Goal: Task Accomplishment & Management: Use online tool/utility

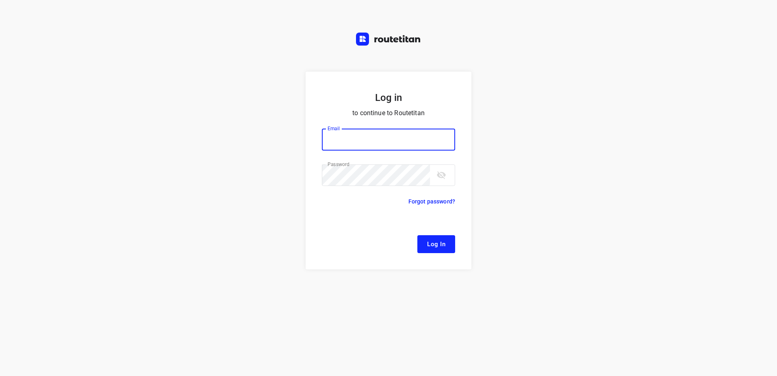
type input "[EMAIL_ADDRESS][DOMAIN_NAME]"
click at [432, 245] on span "Log In" at bounding box center [436, 244] width 18 height 11
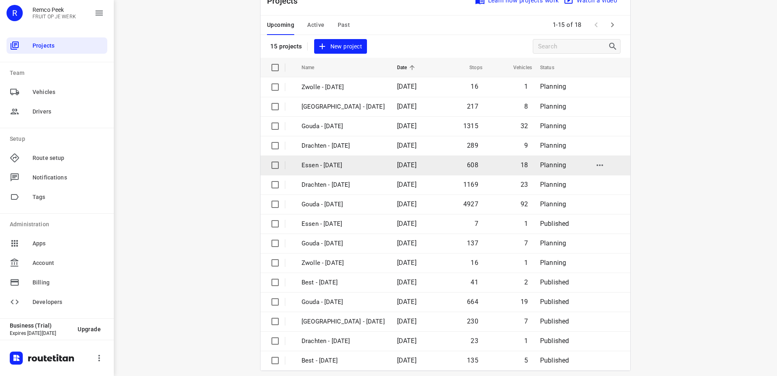
scroll to position [35, 0]
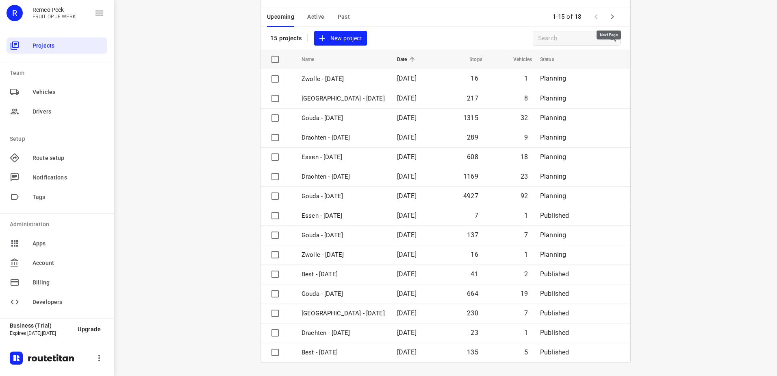
click at [612, 19] on icon "button" at bounding box center [613, 17] width 10 height 10
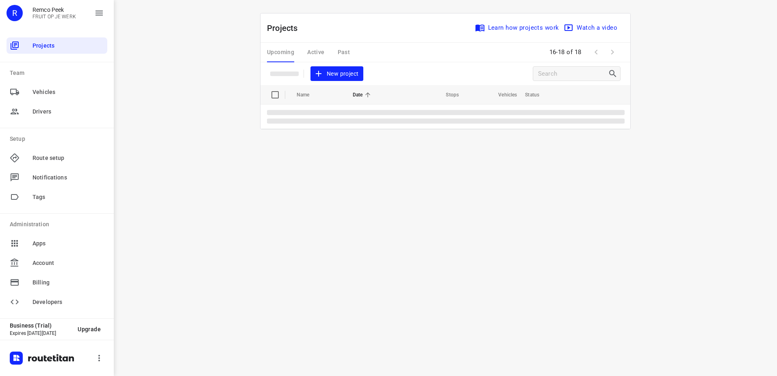
scroll to position [0, 0]
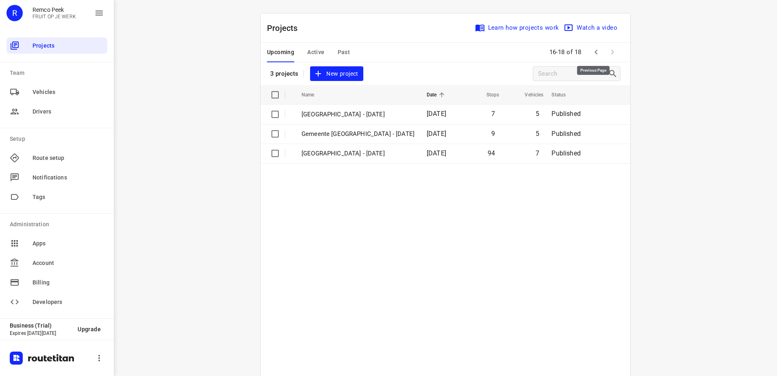
click at [591, 52] on icon "button" at bounding box center [596, 52] width 10 height 10
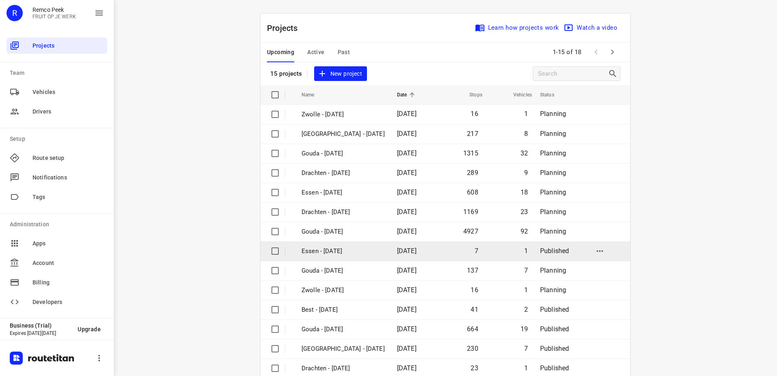
scroll to position [35, 0]
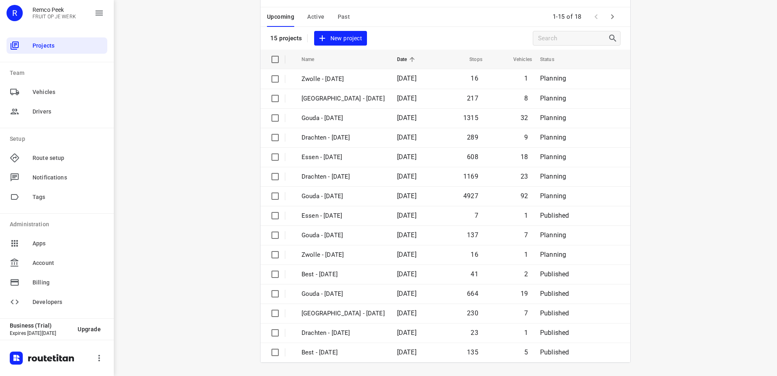
click at [311, 11] on button "Active" at bounding box center [315, 17] width 17 height 20
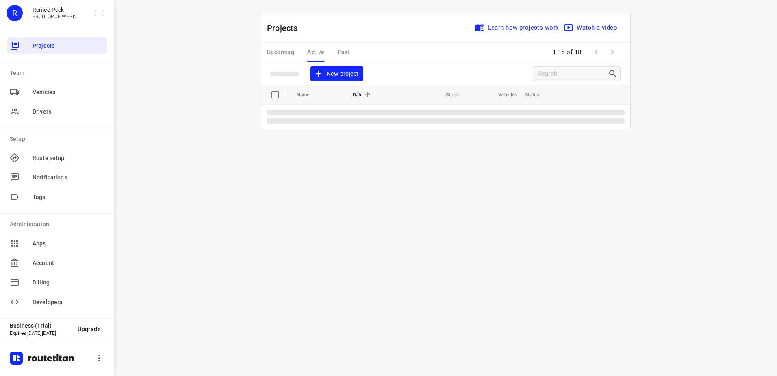
scroll to position [0, 0]
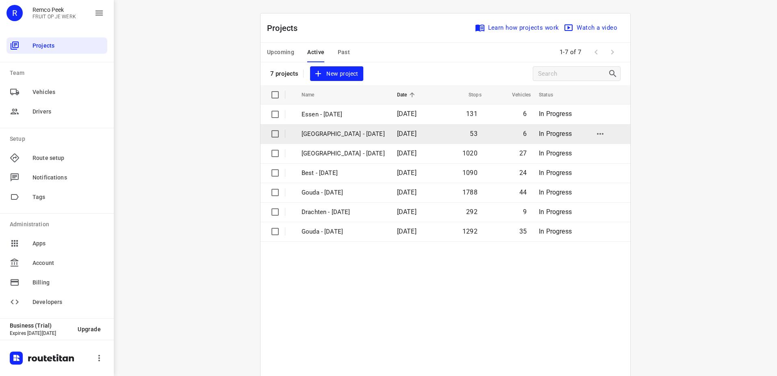
click at [331, 137] on p "[GEOGRAPHIC_DATA] - [DATE]" at bounding box center [343, 133] width 83 height 9
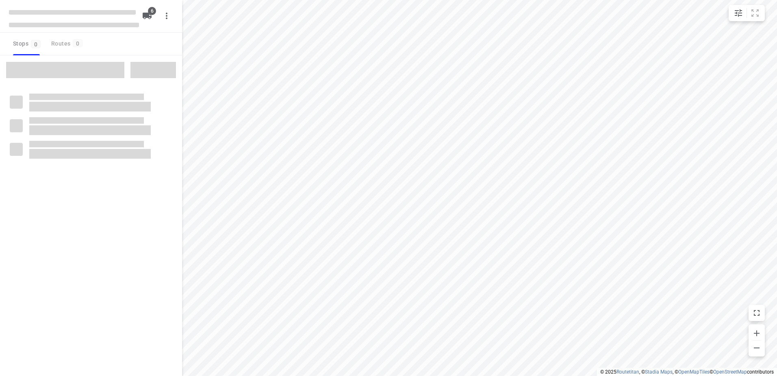
checkbox input "true"
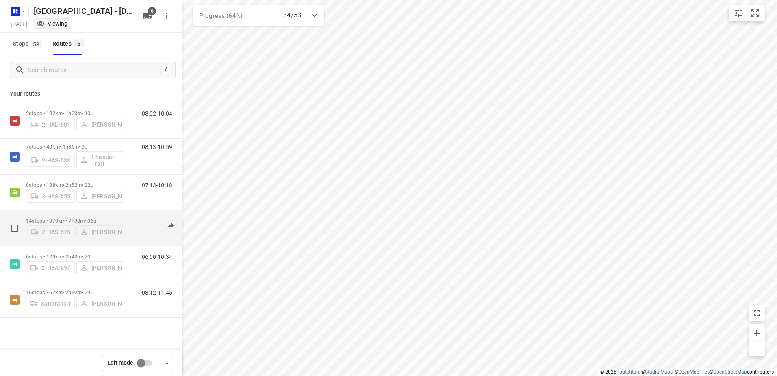
click at [92, 233] on div "2-HAS-575 Bart Denbeir" at bounding box center [75, 231] width 99 height 15
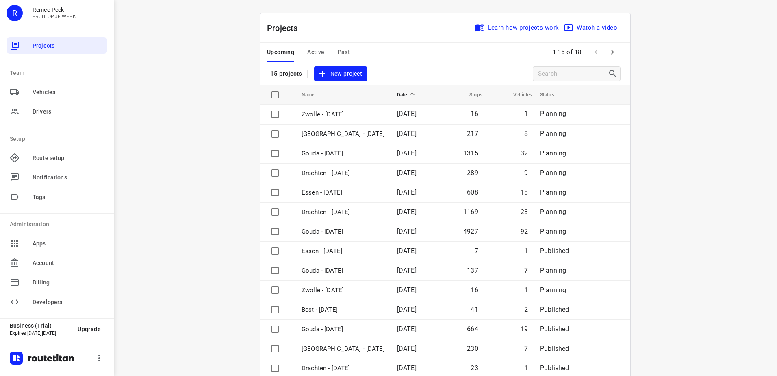
click at [317, 51] on span "Active" at bounding box center [315, 52] width 17 height 10
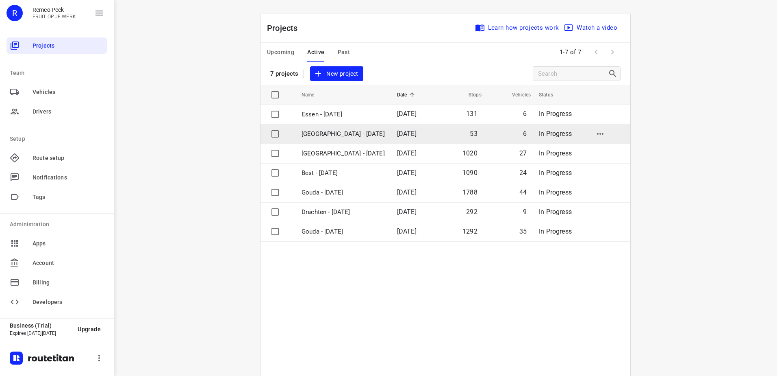
click at [363, 131] on p "[GEOGRAPHIC_DATA] - [DATE]" at bounding box center [343, 133] width 83 height 9
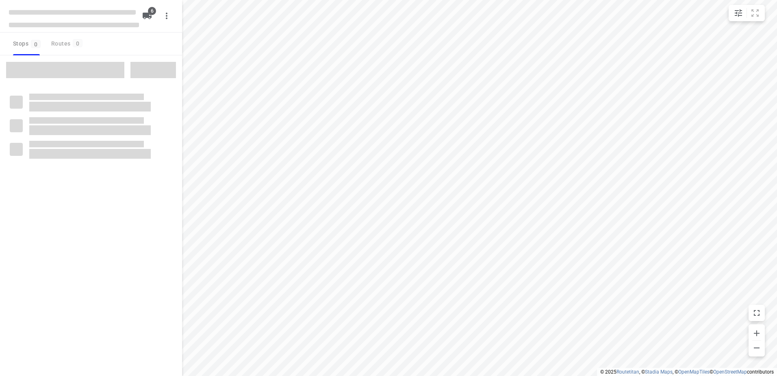
checkbox input "true"
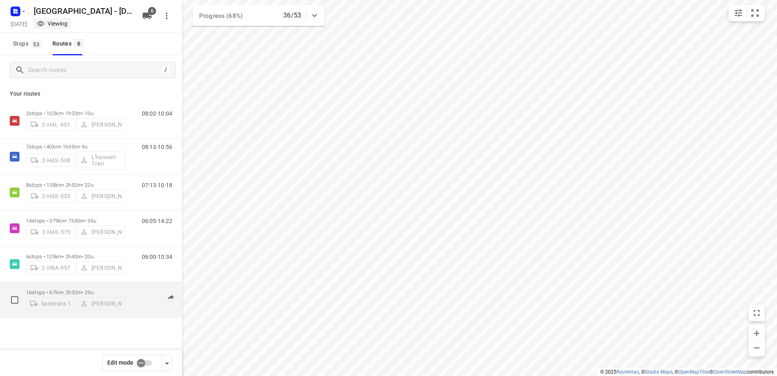
click at [55, 289] on p "16 stops • 67km • 2h32m • 29u" at bounding box center [75, 292] width 99 height 6
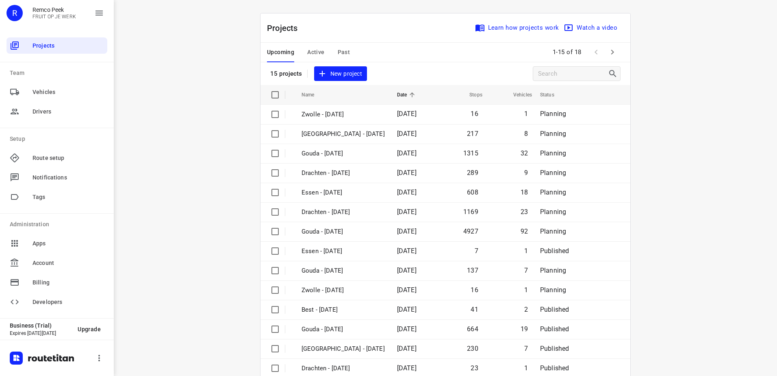
click at [311, 48] on span "Active" at bounding box center [315, 52] width 17 height 10
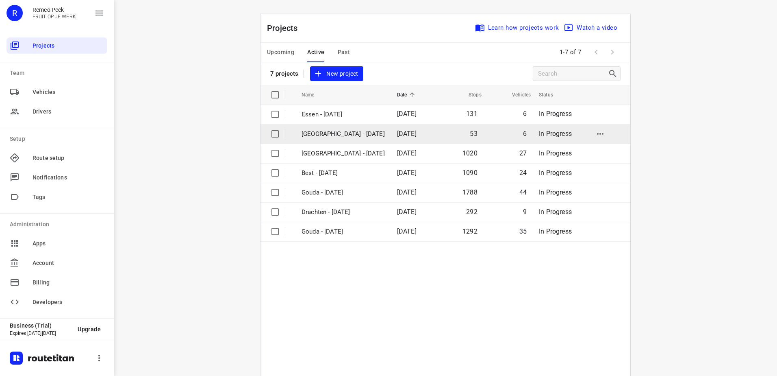
click at [331, 132] on p "[GEOGRAPHIC_DATA] - [DATE]" at bounding box center [343, 133] width 83 height 9
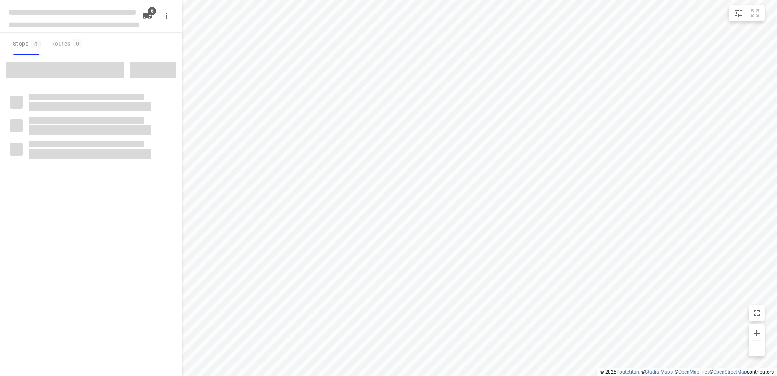
checkbox input "true"
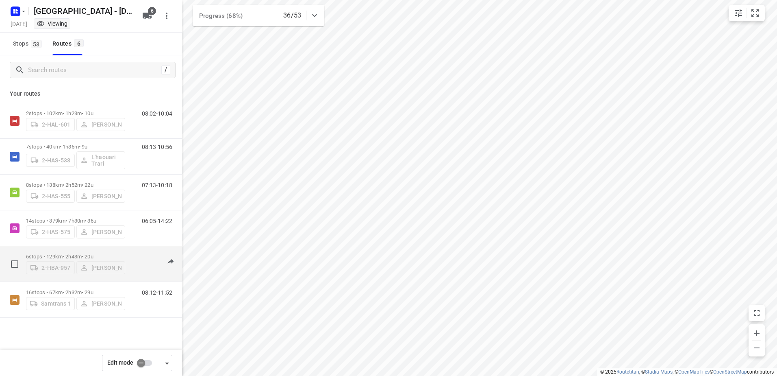
click at [64, 256] on p "6 stops • 129km • 2h43m • 20u" at bounding box center [75, 256] width 99 height 6
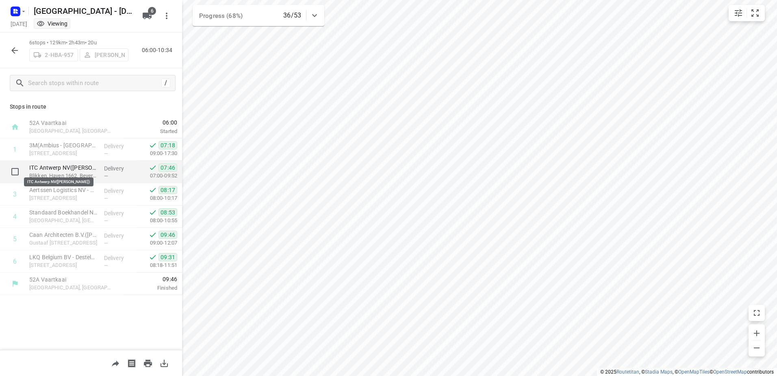
click at [65, 168] on p "ITC Antwerp NV(Naomi van Hoeydonck)" at bounding box center [63, 167] width 68 height 8
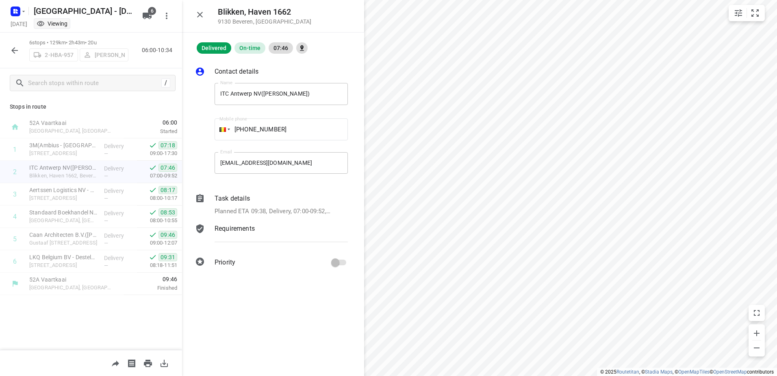
click at [237, 72] on p "Contact details" at bounding box center [237, 72] width 44 height 10
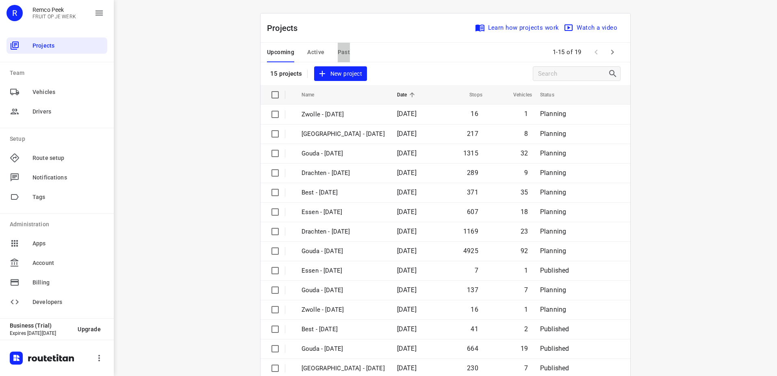
click at [341, 53] on span "Past" at bounding box center [344, 52] width 13 height 10
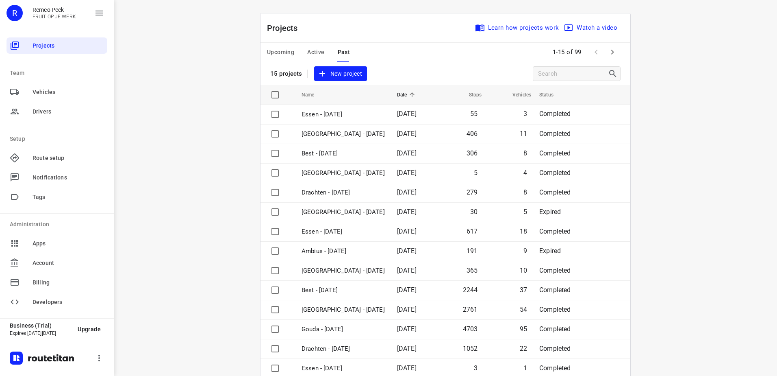
click at [321, 52] on span "Active" at bounding box center [315, 52] width 17 height 10
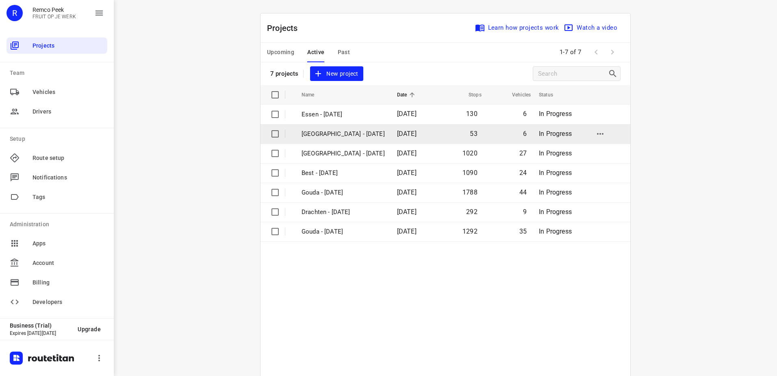
click at [339, 132] on p "[GEOGRAPHIC_DATA] - [DATE]" at bounding box center [343, 133] width 83 height 9
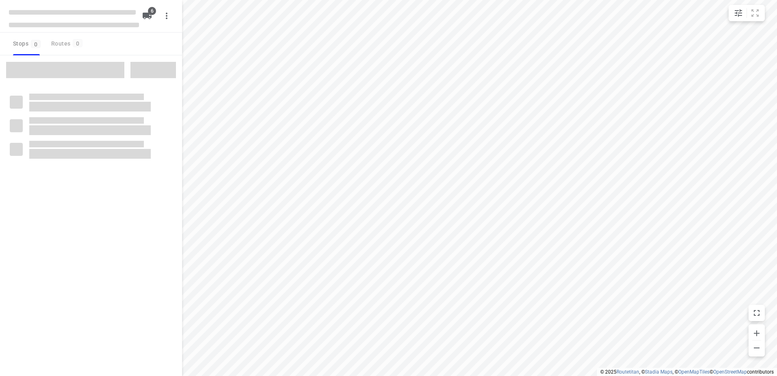
checkbox input "true"
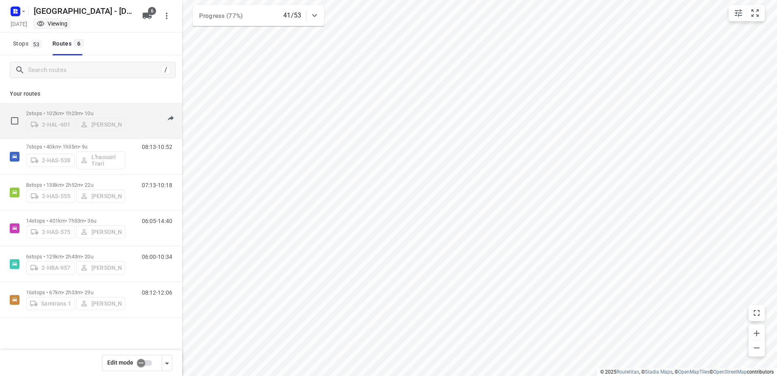
click at [51, 110] on p "2 stops • 102km • 1h23m • 10u" at bounding box center [75, 113] width 99 height 6
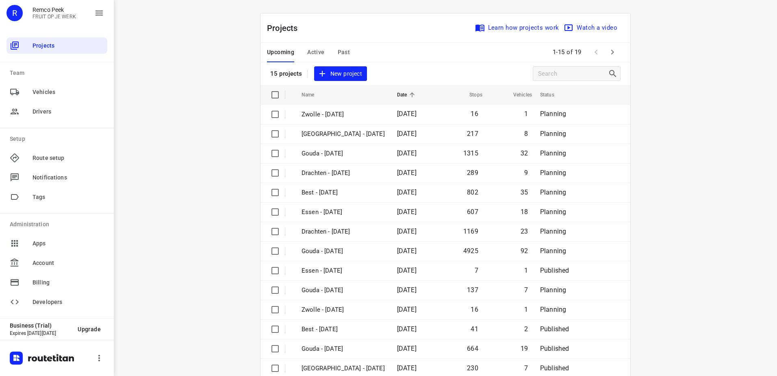
click at [318, 46] on button "Active" at bounding box center [315, 53] width 17 height 20
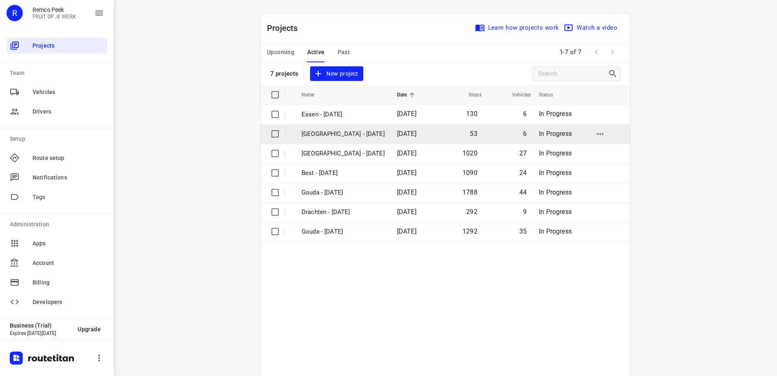
click at [327, 137] on p "[GEOGRAPHIC_DATA] - [DATE]" at bounding box center [343, 133] width 83 height 9
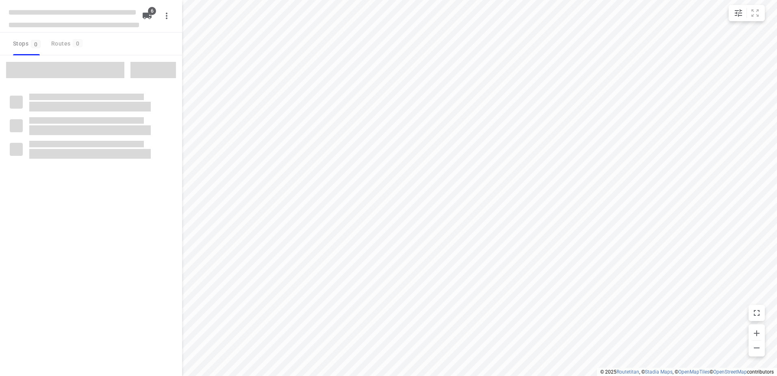
checkbox input "true"
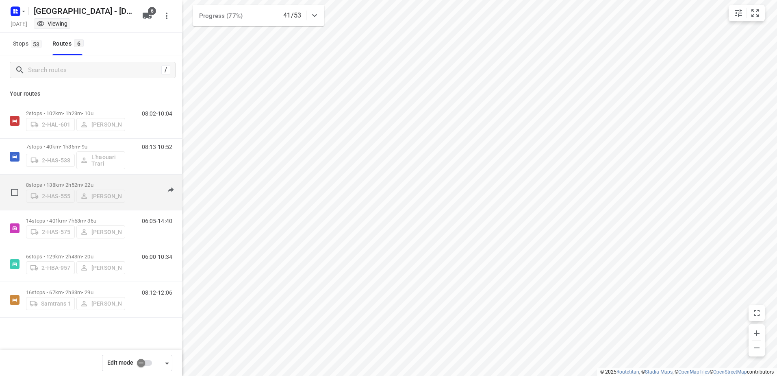
click at [110, 193] on div "2-HAS-555 Warren Blust" at bounding box center [75, 195] width 99 height 15
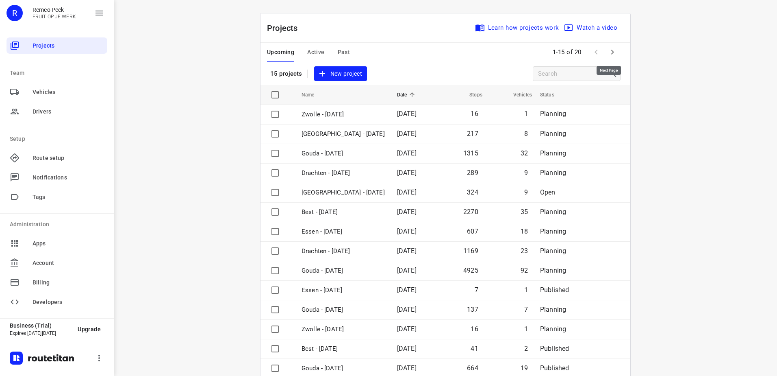
click at [612, 50] on icon "button" at bounding box center [613, 52] width 10 height 10
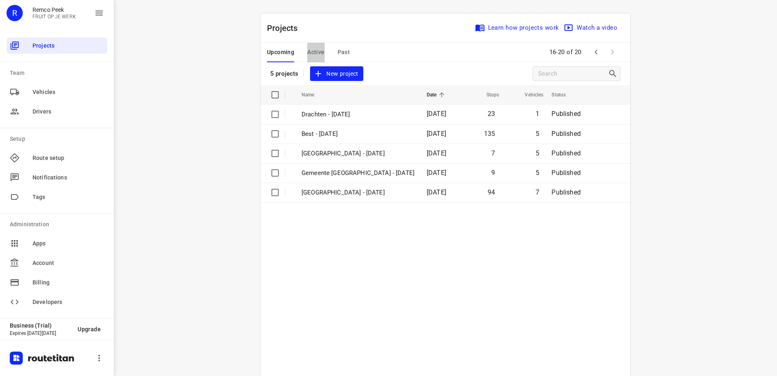
click at [310, 52] on span "Active" at bounding box center [315, 52] width 17 height 10
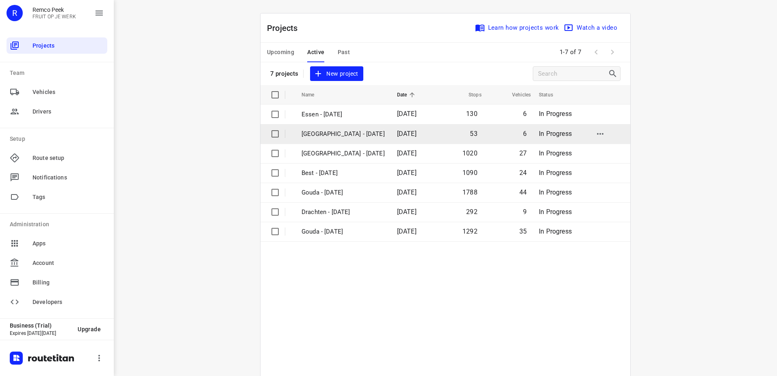
click at [329, 134] on p "[GEOGRAPHIC_DATA] - [DATE]" at bounding box center [343, 133] width 83 height 9
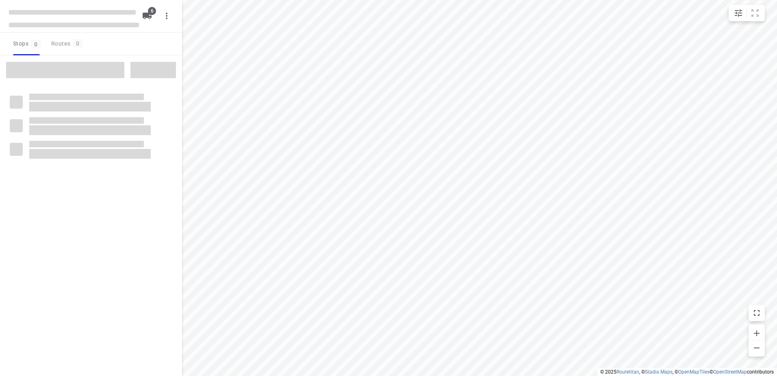
checkbox input "true"
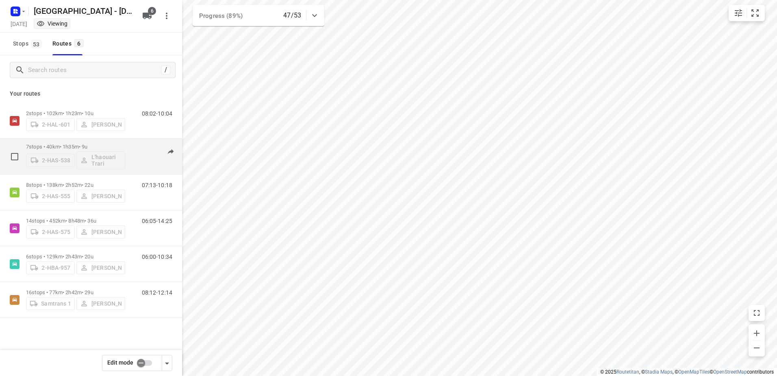
click at [106, 160] on div "2-HAS-538 L'haouari Trari" at bounding box center [75, 160] width 99 height 20
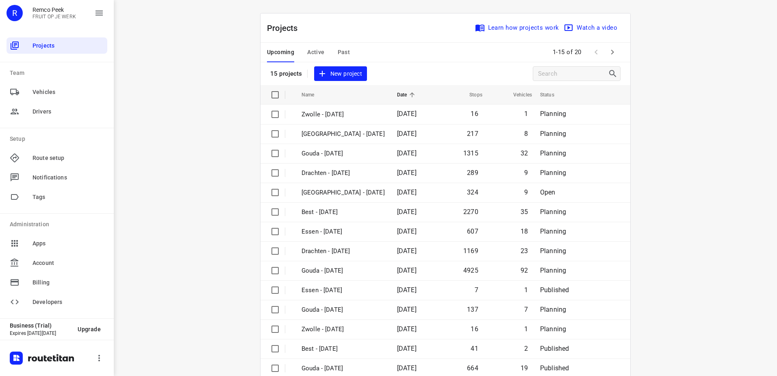
click at [313, 48] on span "Active" at bounding box center [315, 52] width 17 height 10
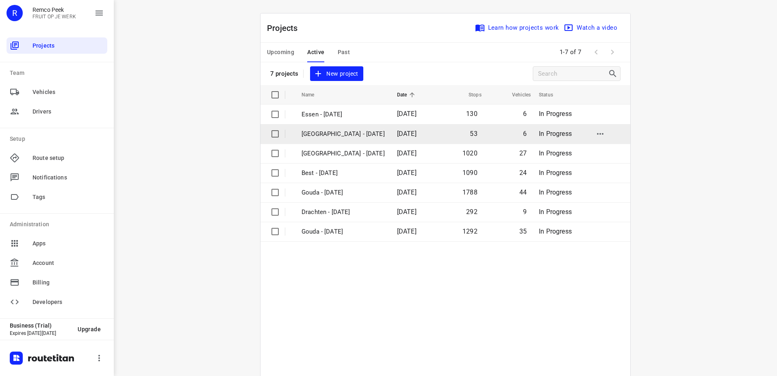
click at [368, 129] on td "[GEOGRAPHIC_DATA] - [DATE]" at bounding box center [341, 134] width 97 height 20
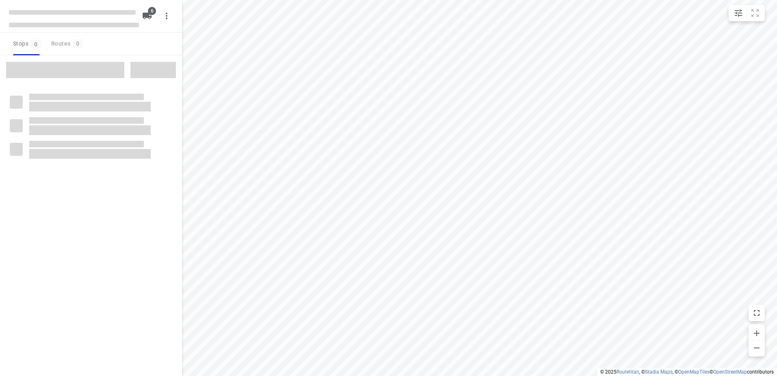
checkbox input "true"
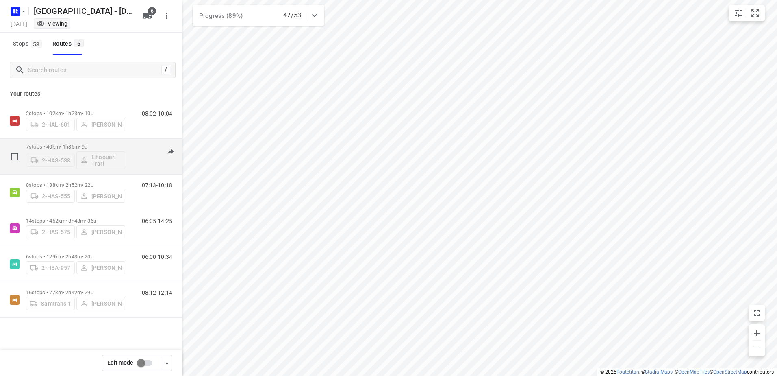
click at [84, 147] on p "7 stops • 40km • 1h35m • 9u" at bounding box center [75, 146] width 99 height 6
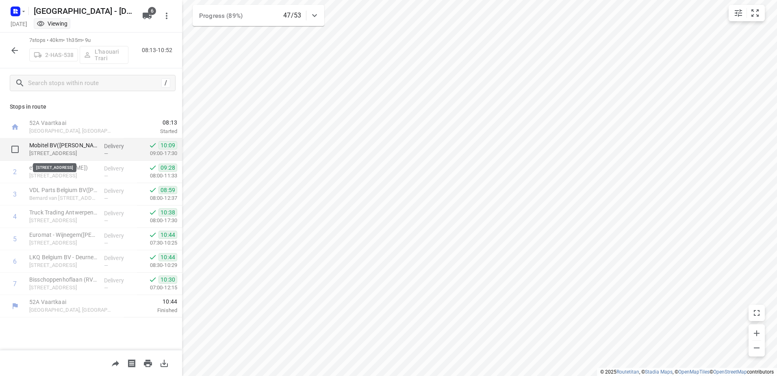
click at [68, 155] on p "[STREET_ADDRESS]" at bounding box center [63, 153] width 68 height 8
